Goal: Find specific page/section: Find specific page/section

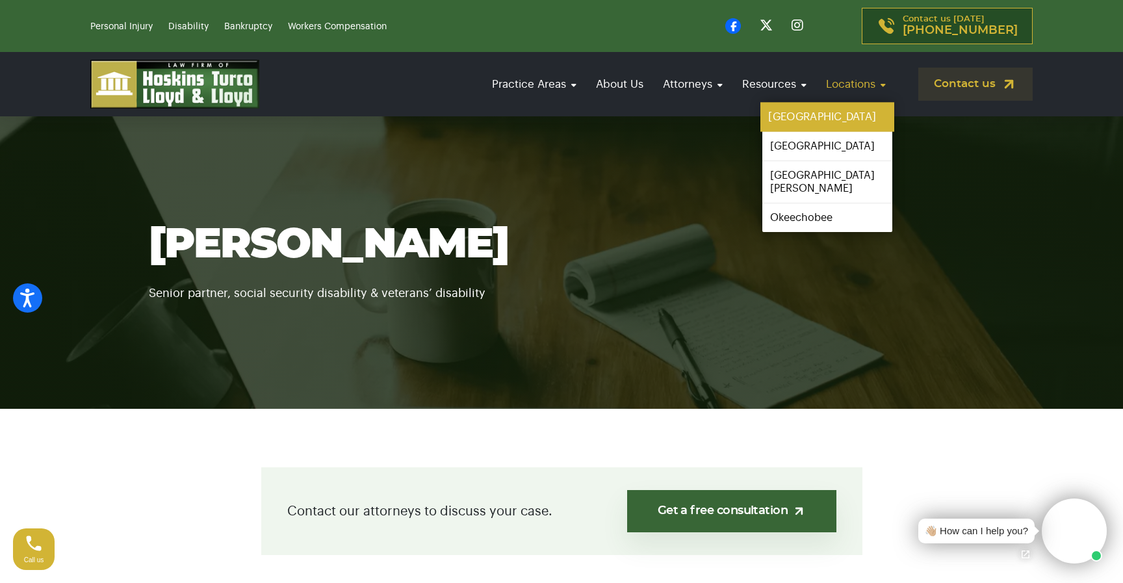
click at [851, 112] on link "[GEOGRAPHIC_DATA]" at bounding box center [827, 117] width 134 height 29
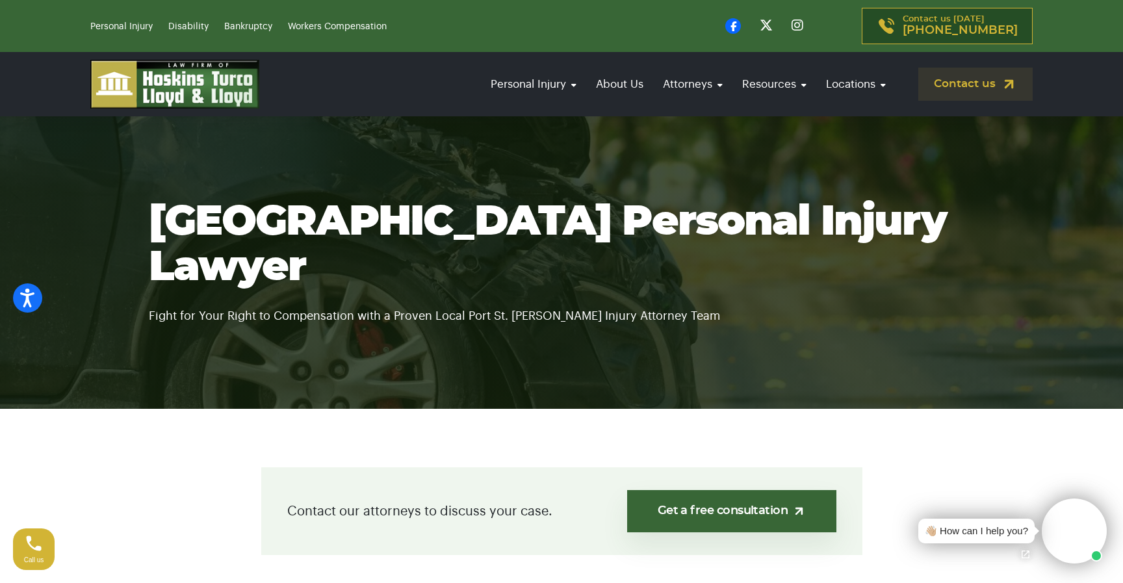
click at [525, 179] on section "Port St Lucie Personal Injury Lawyer Fight for Your Right to Compensation with …" at bounding box center [561, 262] width 1123 height 292
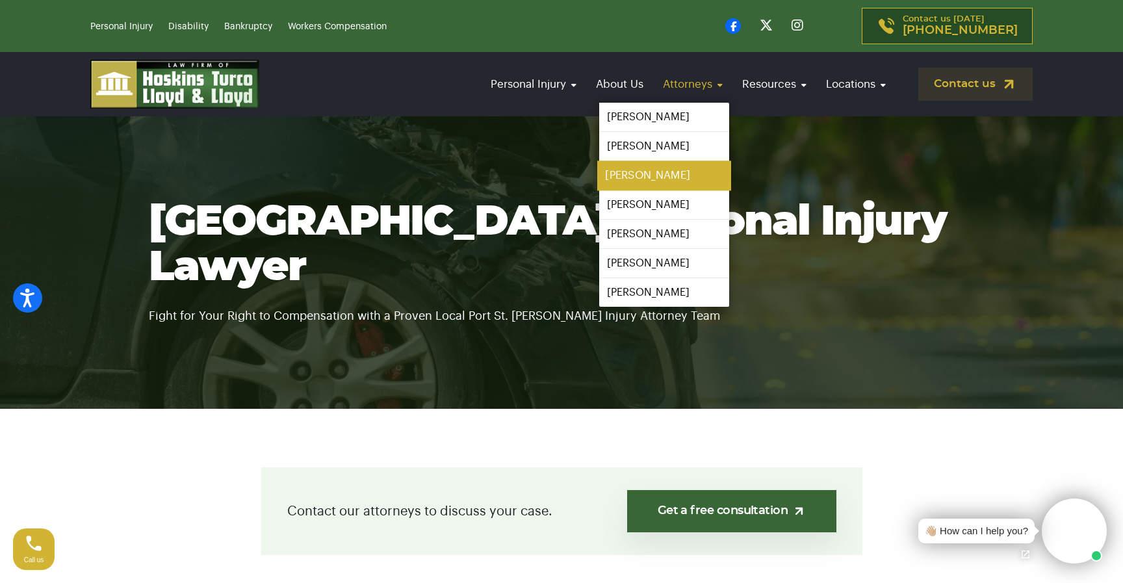
click at [659, 175] on link "[PERSON_NAME]" at bounding box center [664, 175] width 134 height 29
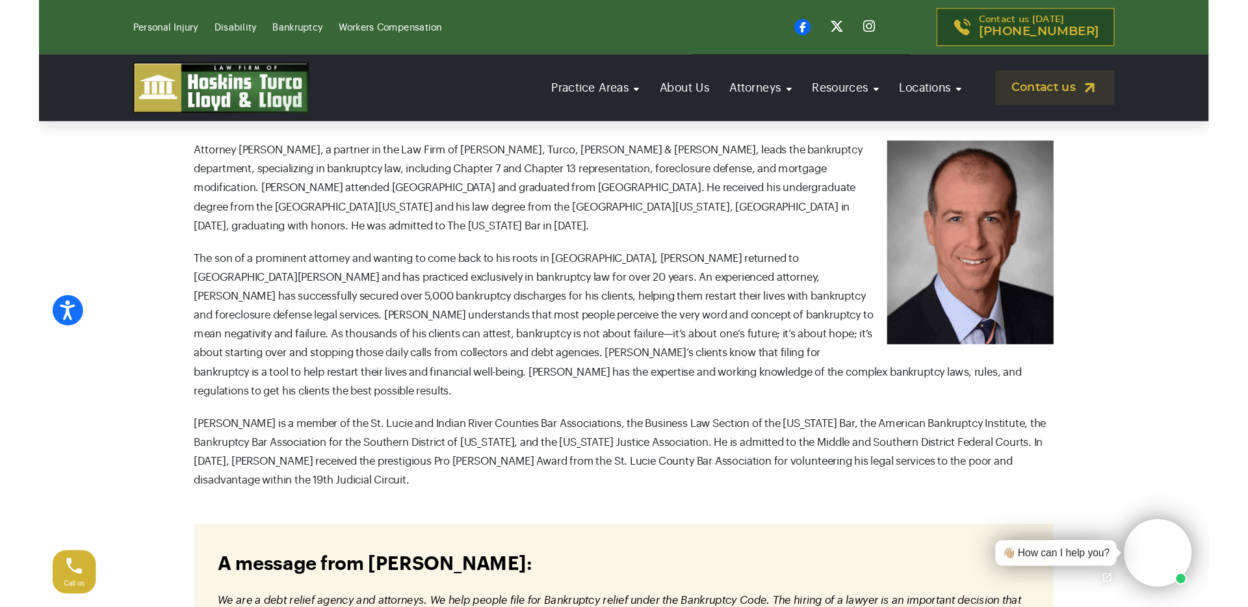
scroll to position [450, 0]
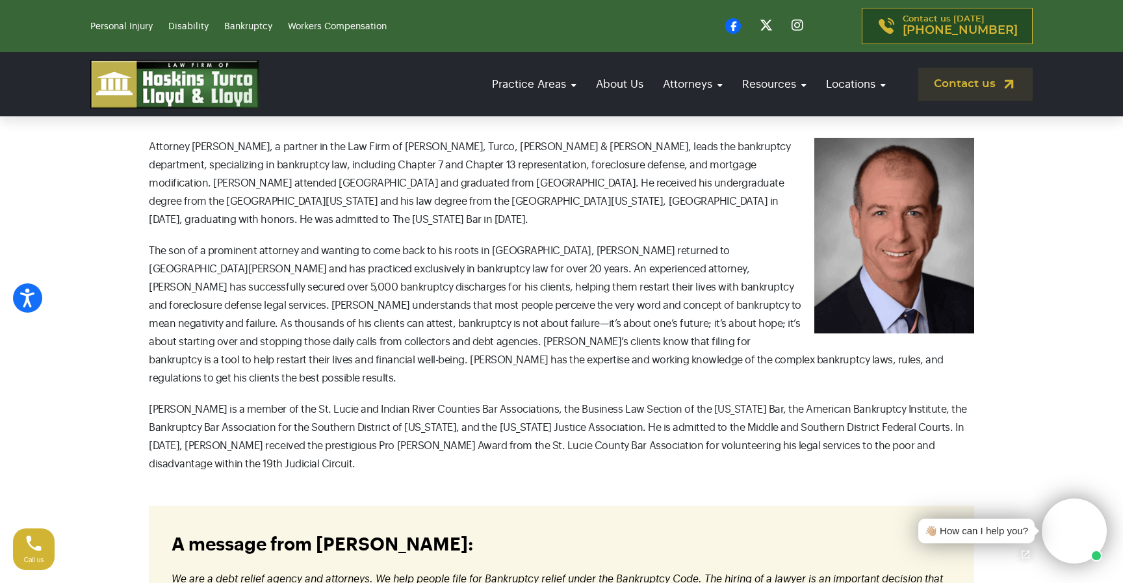
click at [543, 227] on p "Attorney [PERSON_NAME], a partner in the Law Firm of [PERSON_NAME], Turco, [PER…" at bounding box center [561, 183] width 825 height 91
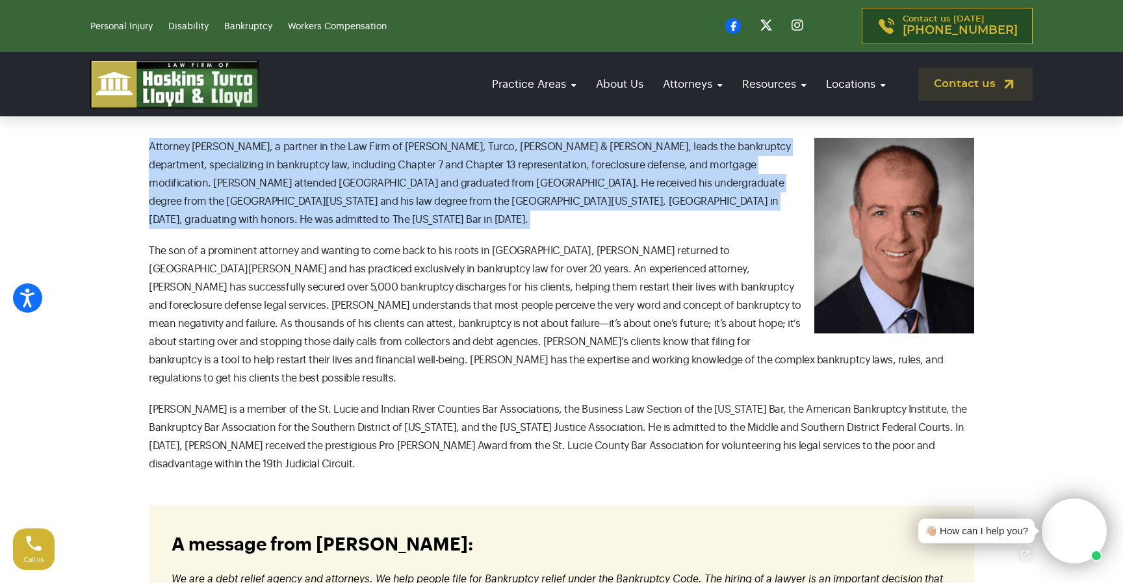
drag, startPoint x: 543, startPoint y: 227, endPoint x: 515, endPoint y: 197, distance: 41.8
click at [515, 197] on p "Attorney [PERSON_NAME], a partner in the Law Firm of [PERSON_NAME], Turco, [PER…" at bounding box center [561, 183] width 825 height 91
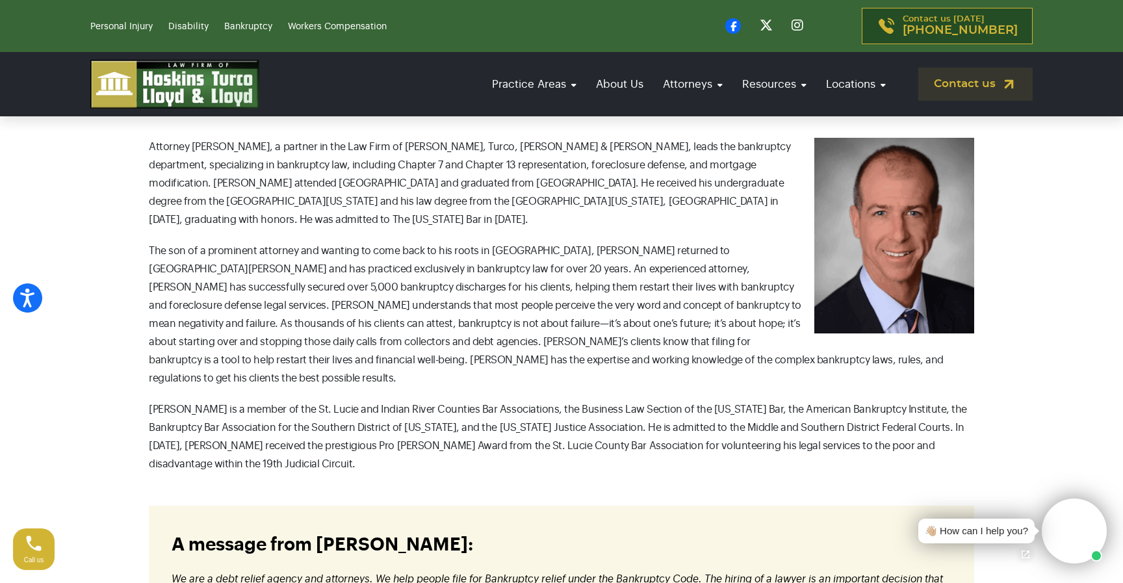
click at [617, 202] on p "Attorney [PERSON_NAME], a partner in the Law Firm of [PERSON_NAME], Turco, [PER…" at bounding box center [561, 183] width 825 height 91
